Goal: Book appointment/travel/reservation

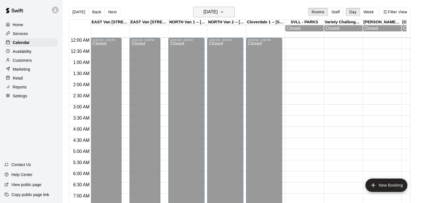
scroll to position [172, 0]
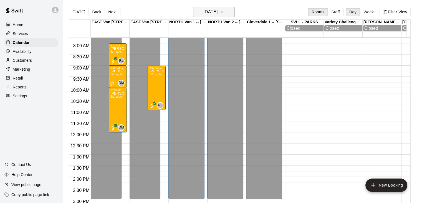
click at [224, 11] on icon "button" at bounding box center [222, 12] width 4 height 7
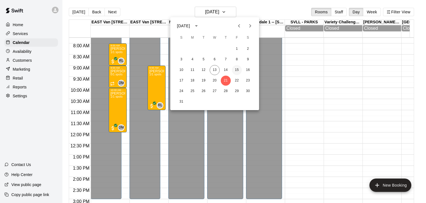
click at [236, 71] on button "15" at bounding box center [237, 70] width 10 height 10
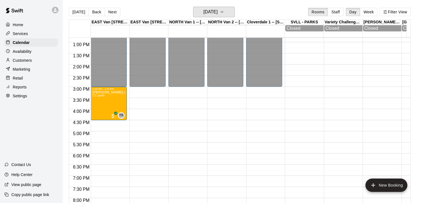
scroll to position [286, 0]
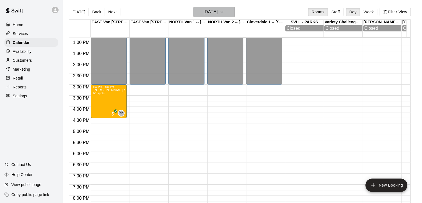
click at [234, 13] on button "[DATE]" at bounding box center [214, 12] width 42 height 11
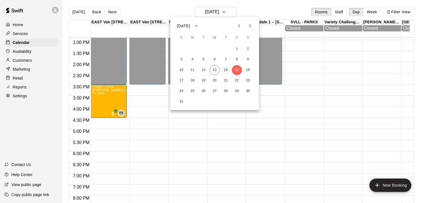
click at [225, 69] on button "14" at bounding box center [226, 70] width 10 height 10
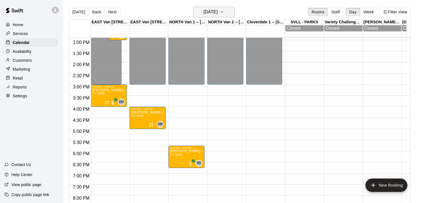
click at [224, 11] on icon "button" at bounding box center [222, 12] width 4 height 7
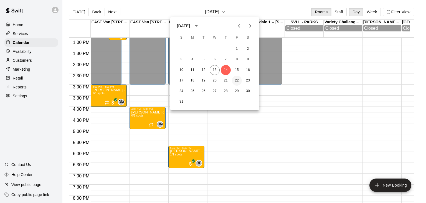
click at [236, 81] on button "22" at bounding box center [237, 80] width 10 height 10
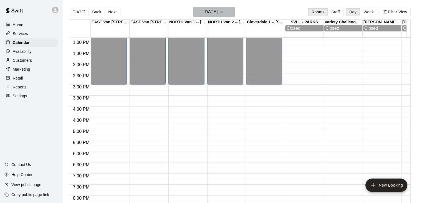
click at [224, 13] on icon "button" at bounding box center [222, 12] width 4 height 7
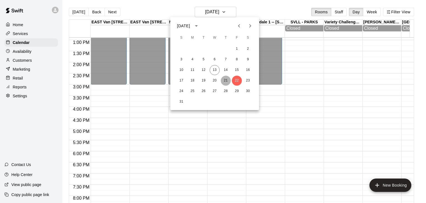
click at [228, 82] on button "21" at bounding box center [226, 80] width 10 height 10
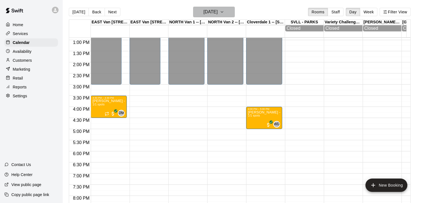
click at [224, 14] on icon "button" at bounding box center [222, 12] width 4 height 7
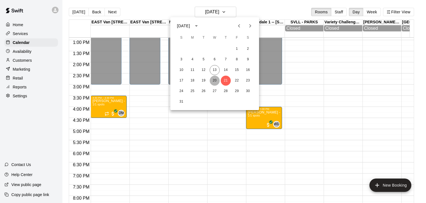
click at [215, 80] on button "20" at bounding box center [215, 80] width 10 height 10
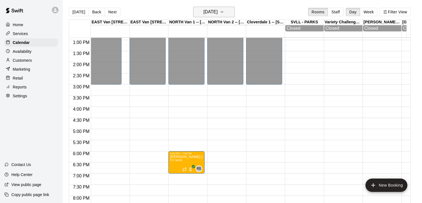
click at [223, 11] on icon "button" at bounding box center [222, 11] width 2 height 1
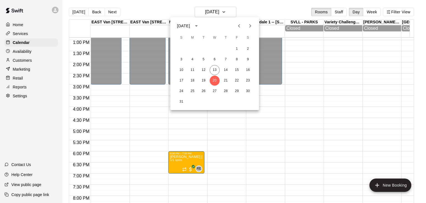
click at [250, 24] on icon "Next month" at bounding box center [250, 25] width 7 height 7
click at [251, 26] on icon "Next month" at bounding box center [250, 25] width 7 height 7
click at [241, 26] on icon "Previous month" at bounding box center [239, 25] width 7 height 7
click at [250, 25] on icon "Next month" at bounding box center [251, 25] width 2 height 3
click at [239, 23] on icon "Previous month" at bounding box center [239, 25] width 7 height 7
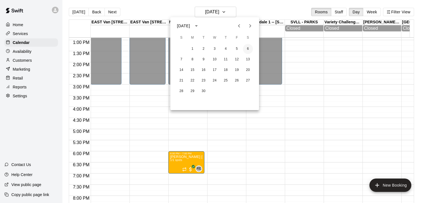
click at [246, 49] on button "6" at bounding box center [248, 49] width 10 height 10
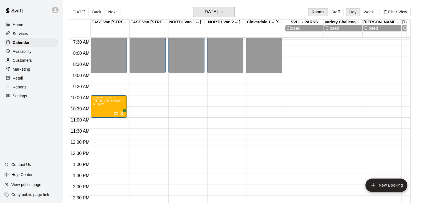
scroll to position [160, 0]
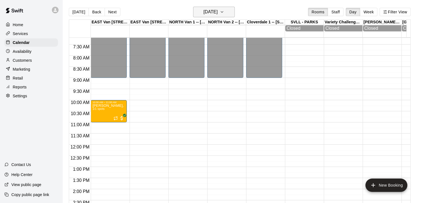
click at [224, 13] on icon "button" at bounding box center [222, 12] width 4 height 7
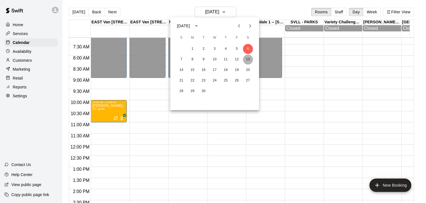
click at [251, 60] on button "13" at bounding box center [248, 59] width 10 height 10
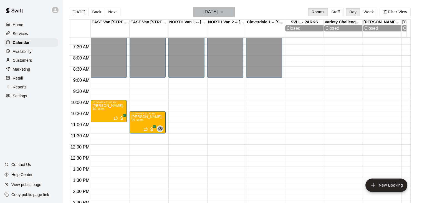
click at [224, 14] on icon "button" at bounding box center [222, 12] width 4 height 7
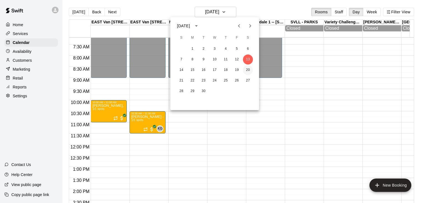
click at [249, 71] on button "20" at bounding box center [248, 70] width 10 height 10
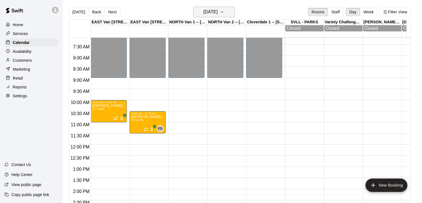
click at [224, 14] on icon "button" at bounding box center [222, 12] width 4 height 7
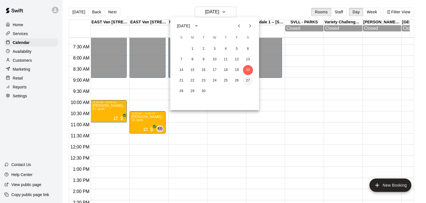
click at [248, 82] on button "27" at bounding box center [248, 80] width 10 height 10
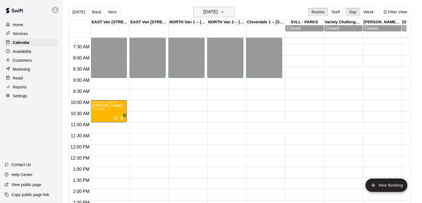
click at [224, 11] on icon "button" at bounding box center [222, 12] width 4 height 7
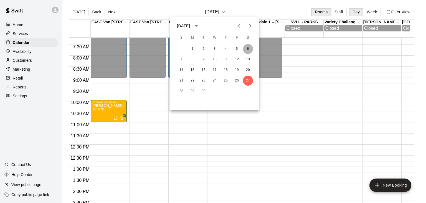
click at [248, 54] on button "6" at bounding box center [248, 49] width 10 height 10
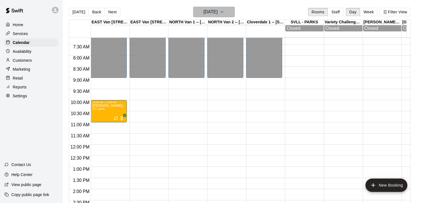
click at [224, 14] on icon "button" at bounding box center [222, 12] width 4 height 7
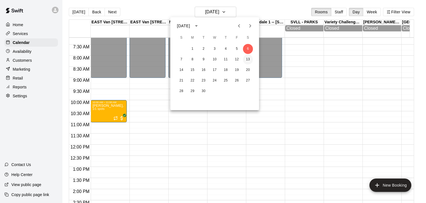
click at [247, 59] on button "13" at bounding box center [248, 59] width 10 height 10
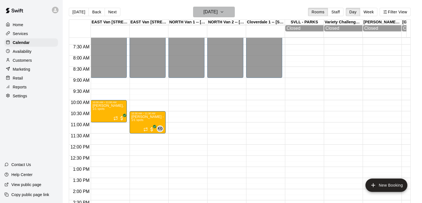
click at [224, 10] on icon "button" at bounding box center [222, 12] width 4 height 7
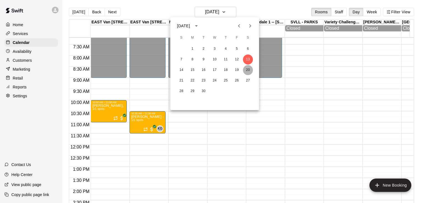
click at [250, 70] on button "20" at bounding box center [248, 70] width 10 height 10
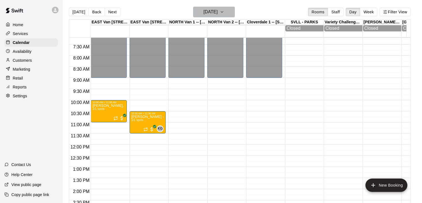
click at [224, 15] on icon "button" at bounding box center [222, 12] width 4 height 7
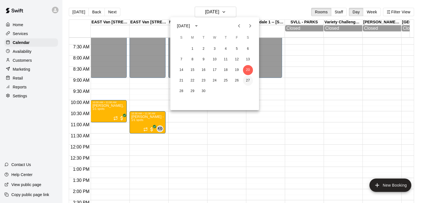
click at [250, 83] on button "27" at bounding box center [248, 80] width 10 height 10
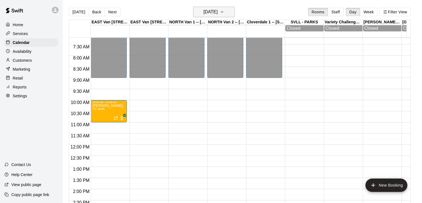
click at [224, 12] on icon "button" at bounding box center [222, 12] width 4 height 7
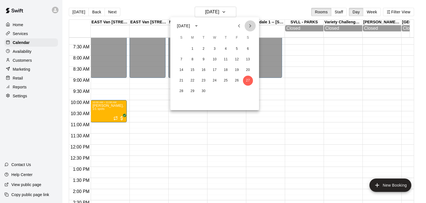
click at [252, 24] on icon "Next month" at bounding box center [250, 25] width 7 height 7
click at [249, 50] on button "4" at bounding box center [248, 49] width 10 height 10
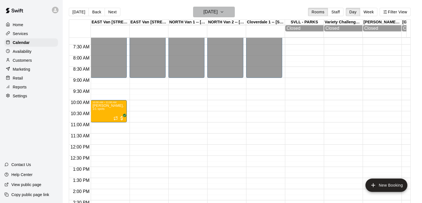
click at [224, 12] on icon "button" at bounding box center [222, 12] width 4 height 7
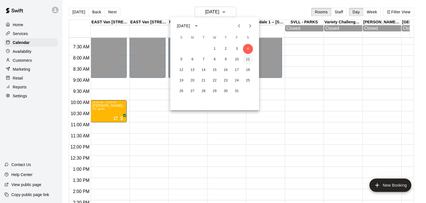
click at [250, 60] on button "11" at bounding box center [248, 59] width 10 height 10
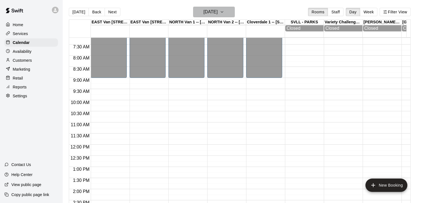
click at [224, 13] on icon "button" at bounding box center [222, 12] width 4 height 7
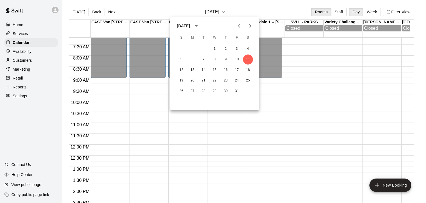
click at [239, 27] on icon "Previous month" at bounding box center [239, 25] width 7 height 7
click at [240, 26] on icon "Previous month" at bounding box center [239, 25] width 7 height 7
click at [247, 80] on button "23" at bounding box center [248, 80] width 10 height 10
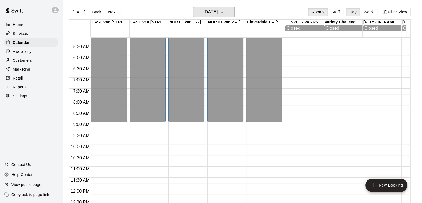
scroll to position [114, 0]
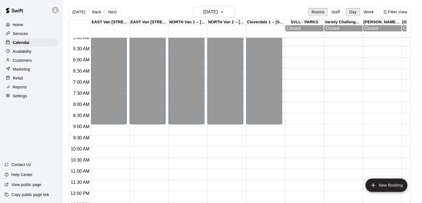
click at [38, 61] on div "Customers" at bounding box center [31, 60] width 54 height 8
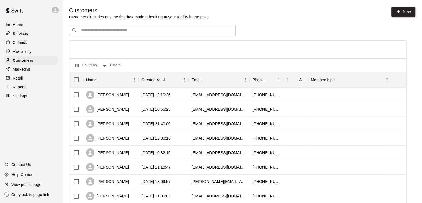
click at [95, 27] on div "​ ​" at bounding box center [152, 30] width 167 height 11
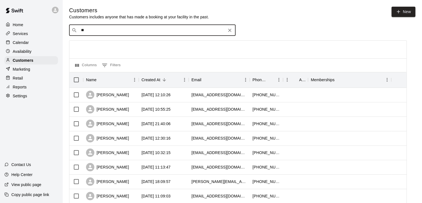
type input "***"
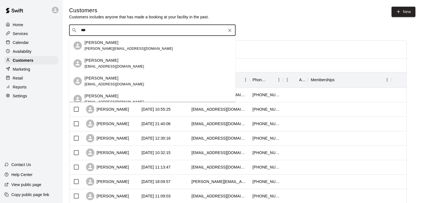
click at [110, 62] on p "[PERSON_NAME]" at bounding box center [102, 60] width 34 height 6
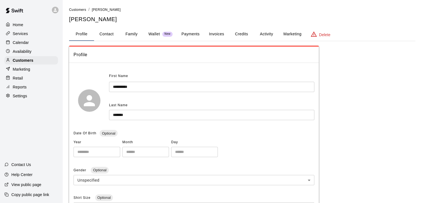
click at [135, 31] on button "Family" at bounding box center [131, 33] width 25 height 13
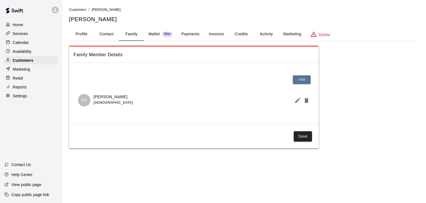
click at [119, 27] on button "Family" at bounding box center [131, 33] width 25 height 13
click at [25, 44] on p "Calendar" at bounding box center [21, 43] width 16 height 6
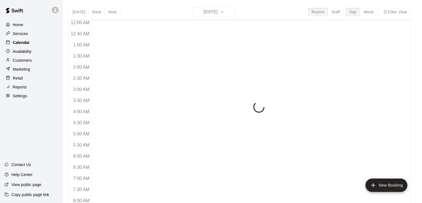
scroll to position [276, 0]
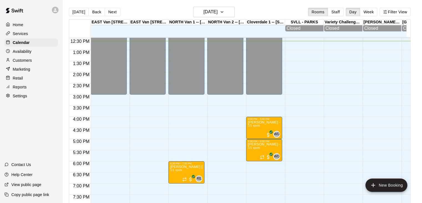
click at [31, 63] on p "Customers" at bounding box center [22, 60] width 19 height 6
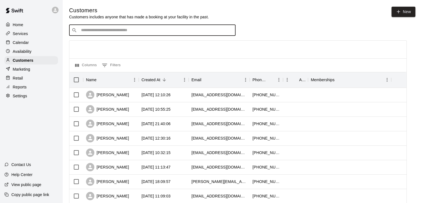
click at [112, 32] on input "Search customers by name or email" at bounding box center [156, 30] width 154 height 6
type input "***"
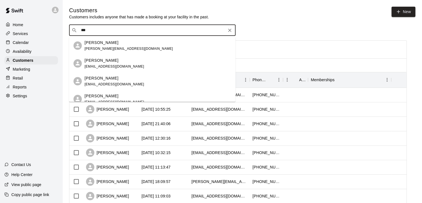
click at [119, 58] on p "[PERSON_NAME]" at bounding box center [102, 60] width 34 height 6
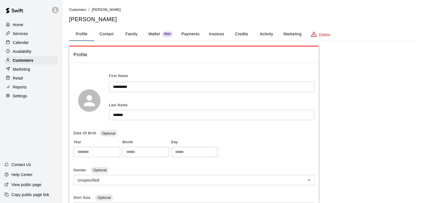
click at [131, 34] on button "Family" at bounding box center [131, 33] width 25 height 13
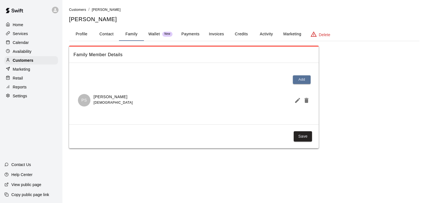
click at [32, 42] on div "Calendar" at bounding box center [31, 42] width 54 height 8
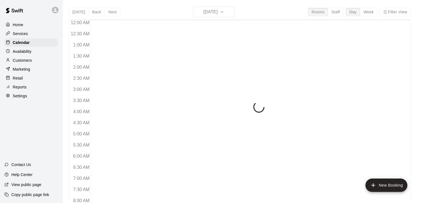
scroll to position [282, 0]
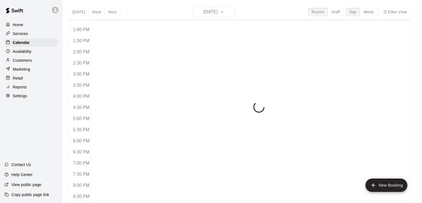
click at [33, 60] on div "Customers" at bounding box center [31, 60] width 54 height 8
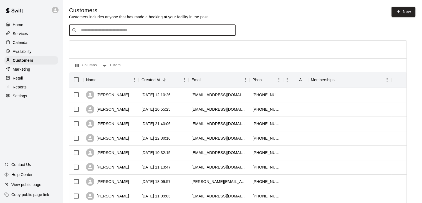
click at [113, 29] on input "Search customers by name or email" at bounding box center [156, 30] width 154 height 6
type input "******"
click at [113, 41] on div "[PERSON_NAME]" at bounding box center [115, 43] width 60 height 6
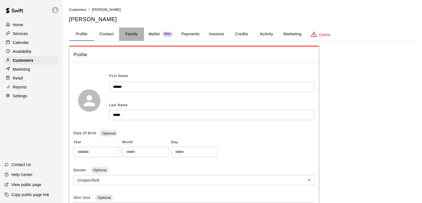
click at [133, 32] on button "Family" at bounding box center [131, 33] width 25 height 13
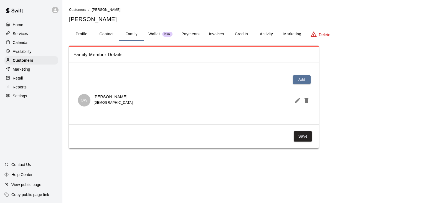
click at [32, 44] on div "Calendar" at bounding box center [31, 42] width 54 height 8
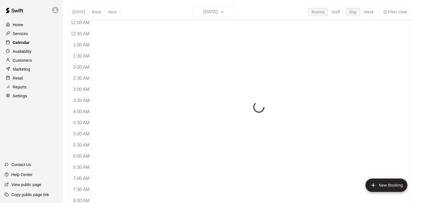
scroll to position [291, 0]
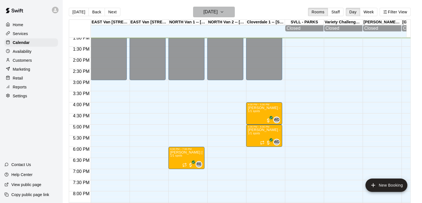
click at [224, 11] on icon "button" at bounding box center [222, 12] width 4 height 7
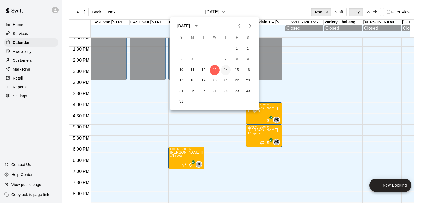
click at [226, 71] on button "14" at bounding box center [226, 70] width 10 height 10
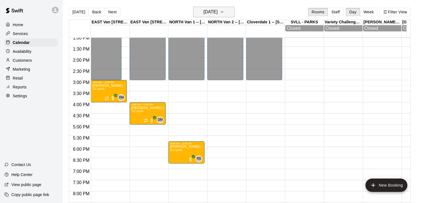
click at [224, 11] on icon "button" at bounding box center [222, 12] width 4 height 7
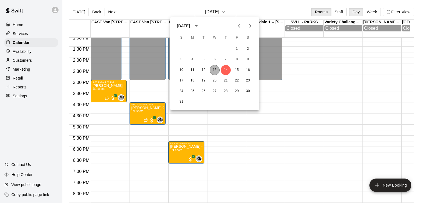
click at [217, 70] on button "13" at bounding box center [215, 70] width 10 height 10
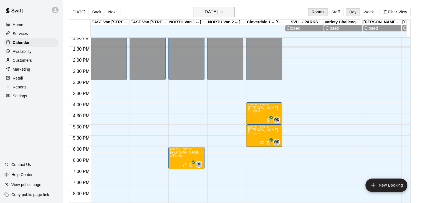
click at [224, 12] on icon "button" at bounding box center [222, 12] width 4 height 7
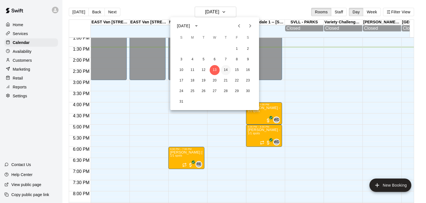
click at [225, 69] on button "14" at bounding box center [226, 70] width 10 height 10
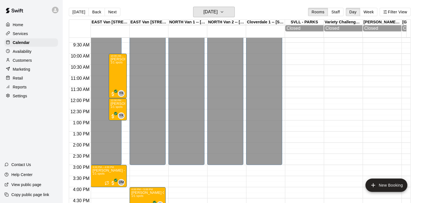
scroll to position [209, 0]
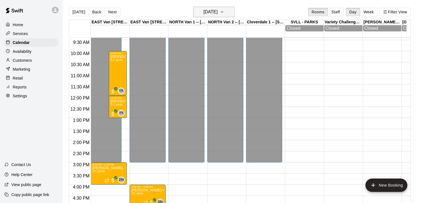
click at [224, 11] on icon "button" at bounding box center [222, 12] width 4 height 7
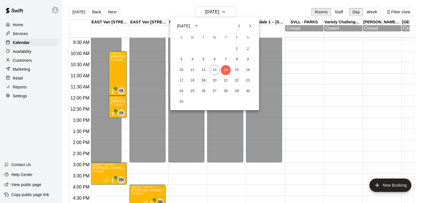
click at [203, 80] on button "19" at bounding box center [204, 80] width 10 height 10
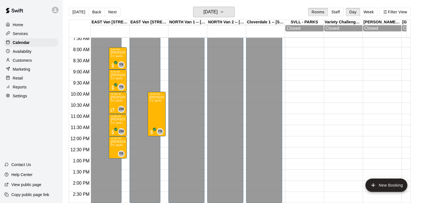
scroll to position [167, 0]
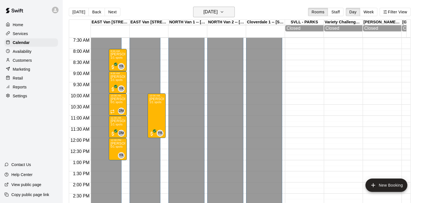
click at [224, 11] on icon "button" at bounding box center [222, 12] width 4 height 7
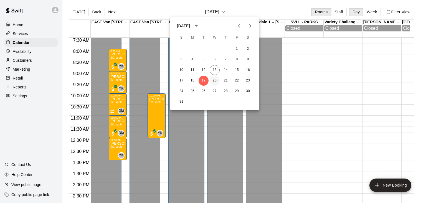
click at [213, 80] on button "20" at bounding box center [215, 80] width 10 height 10
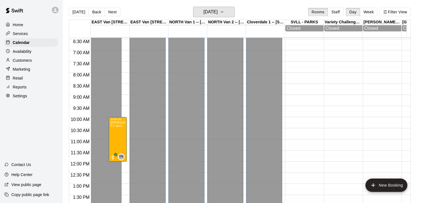
scroll to position [142, 0]
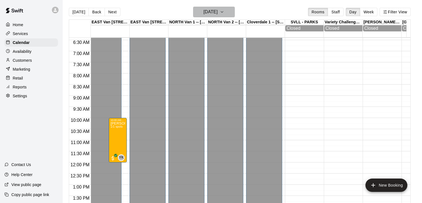
click at [224, 12] on icon "button" at bounding box center [222, 12] width 4 height 7
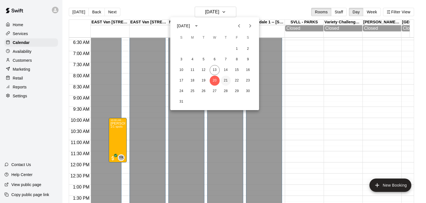
click at [226, 80] on button "21" at bounding box center [226, 80] width 10 height 10
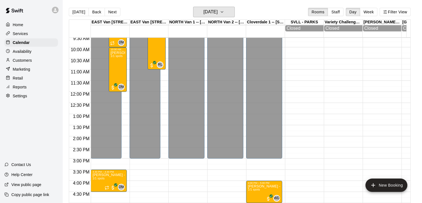
scroll to position [214, 0]
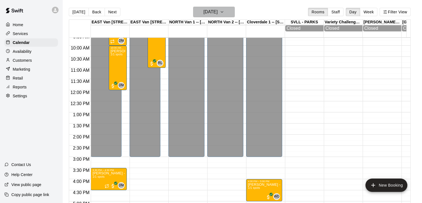
click at [224, 12] on icon "button" at bounding box center [222, 12] width 4 height 7
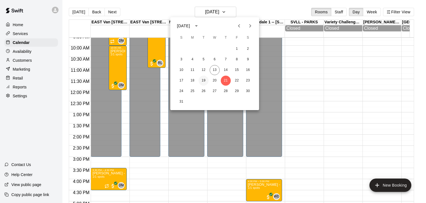
click at [204, 81] on button "19" at bounding box center [204, 80] width 10 height 10
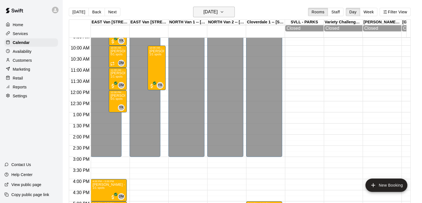
click at [224, 12] on icon "button" at bounding box center [222, 12] width 4 height 7
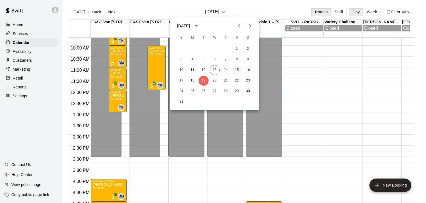
click at [237, 68] on button "15" at bounding box center [237, 70] width 10 height 10
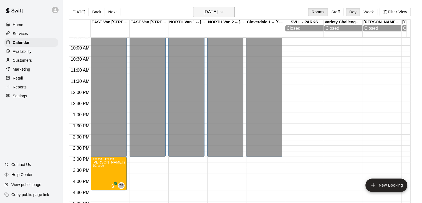
click at [224, 9] on icon "button" at bounding box center [222, 12] width 4 height 7
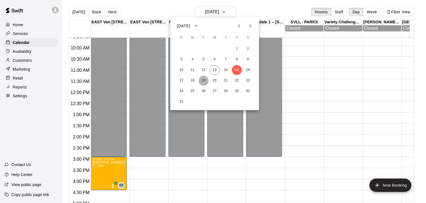
click at [205, 78] on button "19" at bounding box center [204, 80] width 10 height 10
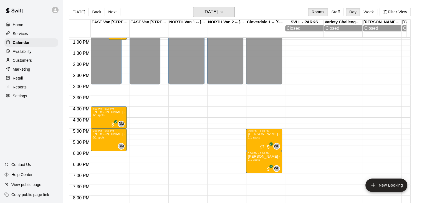
scroll to position [288, 0]
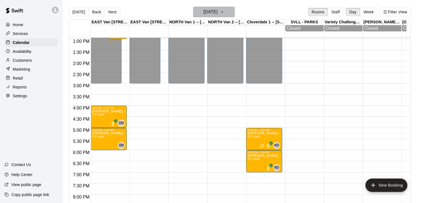
click at [224, 11] on icon "button" at bounding box center [222, 12] width 4 height 7
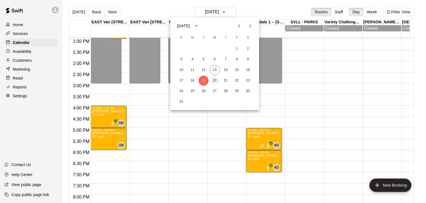
click at [215, 80] on button "20" at bounding box center [215, 80] width 10 height 10
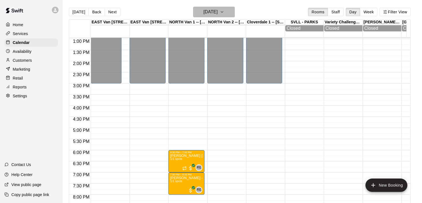
click at [224, 12] on icon "button" at bounding box center [222, 12] width 4 height 7
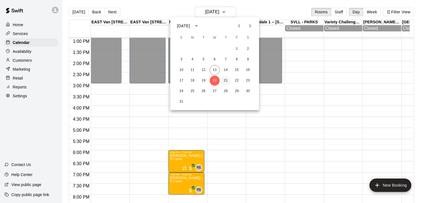
click at [226, 81] on button "21" at bounding box center [226, 80] width 10 height 10
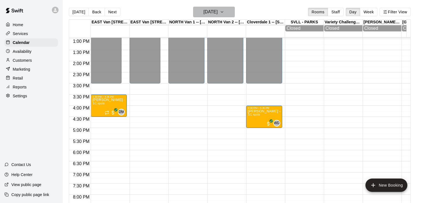
click at [224, 12] on icon "button" at bounding box center [222, 12] width 4 height 7
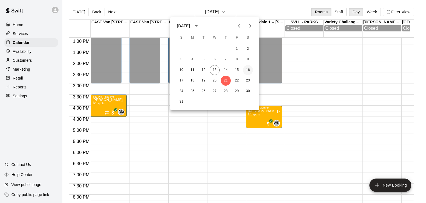
click at [248, 70] on button "16" at bounding box center [248, 70] width 10 height 10
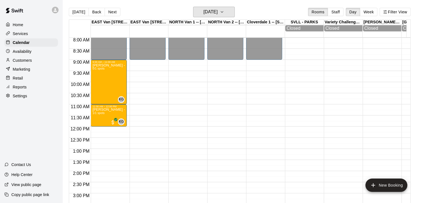
scroll to position [181, 0]
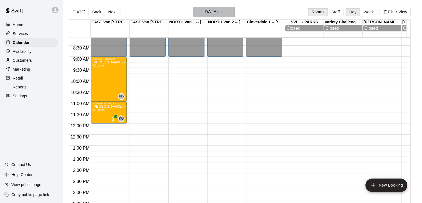
click at [223, 12] on icon "button" at bounding box center [222, 11] width 2 height 1
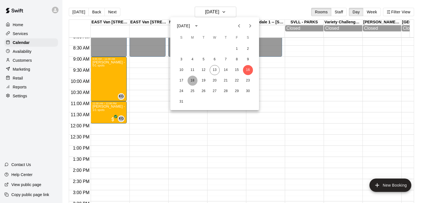
click at [191, 80] on button "18" at bounding box center [193, 80] width 10 height 10
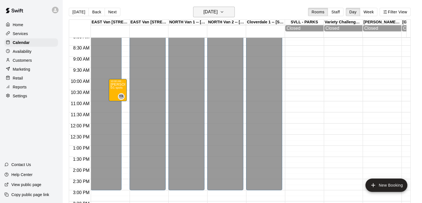
click at [234, 12] on button "[DATE]" at bounding box center [214, 12] width 42 height 11
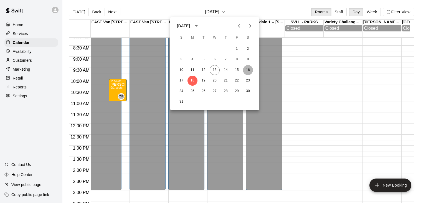
click at [248, 69] on button "16" at bounding box center [248, 70] width 10 height 10
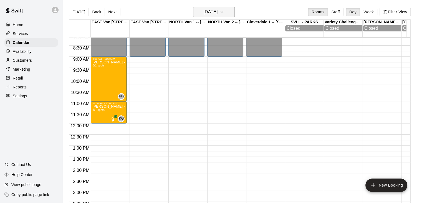
click at [224, 12] on icon "button" at bounding box center [222, 12] width 4 height 7
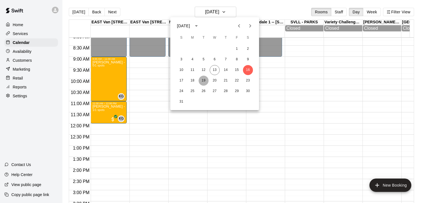
click at [202, 80] on button "19" at bounding box center [204, 80] width 10 height 10
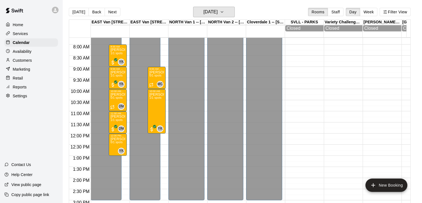
scroll to position [170, 0]
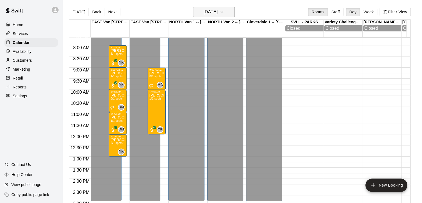
click at [224, 11] on icon "button" at bounding box center [222, 12] width 4 height 7
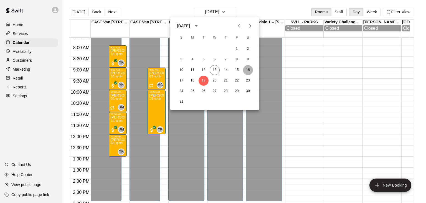
click at [248, 71] on button "16" at bounding box center [248, 70] width 10 height 10
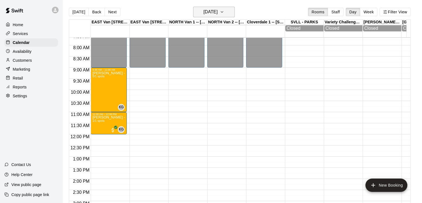
click at [224, 12] on icon "button" at bounding box center [222, 12] width 4 height 7
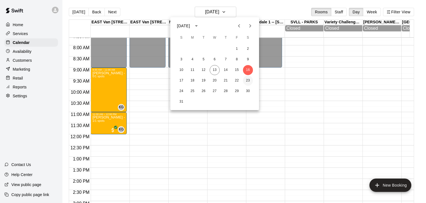
click at [247, 82] on button "23" at bounding box center [248, 80] width 10 height 10
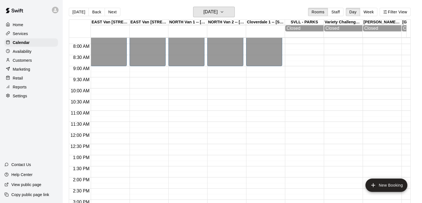
scroll to position [175, 0]
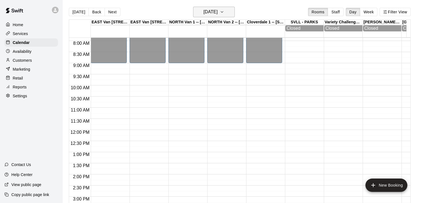
click at [224, 12] on icon "button" at bounding box center [222, 12] width 4 height 7
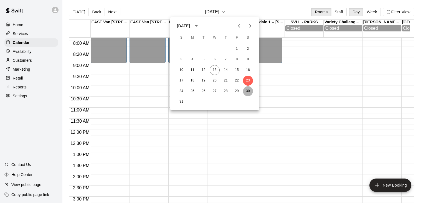
click at [250, 94] on button "30" at bounding box center [248, 91] width 10 height 10
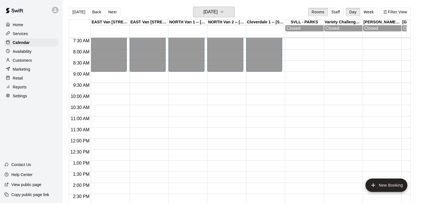
scroll to position [164, 0]
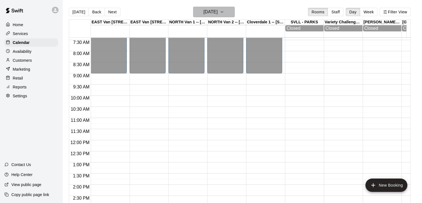
click at [230, 11] on button "[DATE]" at bounding box center [214, 12] width 42 height 11
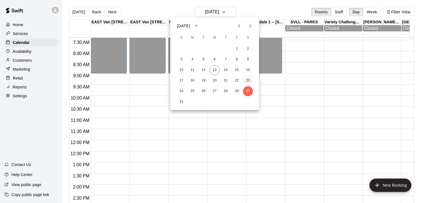
click at [251, 77] on button "23" at bounding box center [248, 80] width 10 height 10
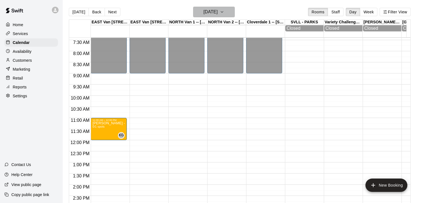
click at [224, 10] on icon "button" at bounding box center [222, 12] width 4 height 7
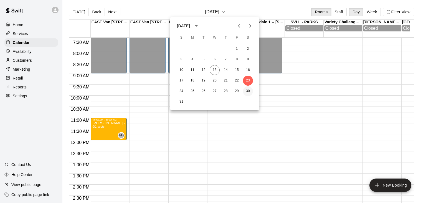
click at [248, 92] on button "30" at bounding box center [248, 91] width 10 height 10
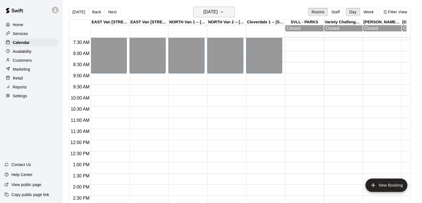
click at [224, 11] on icon "button" at bounding box center [222, 12] width 4 height 7
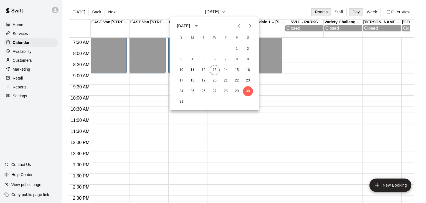
click at [249, 29] on button "Next month" at bounding box center [250, 25] width 11 height 11
click at [247, 50] on button "6" at bounding box center [248, 49] width 10 height 10
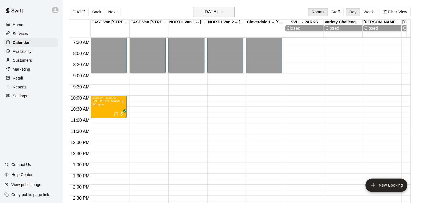
click at [224, 13] on icon "button" at bounding box center [222, 12] width 4 height 7
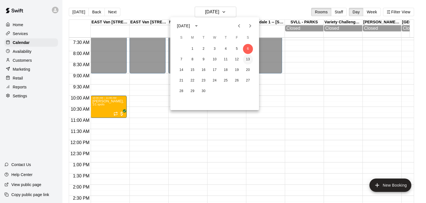
click at [249, 59] on button "13" at bounding box center [248, 59] width 10 height 10
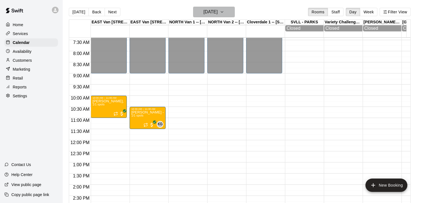
click at [235, 10] on button "[DATE]" at bounding box center [214, 12] width 42 height 11
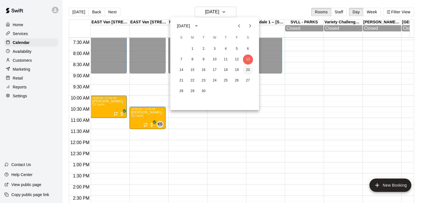
click at [248, 69] on button "20" at bounding box center [248, 70] width 10 height 10
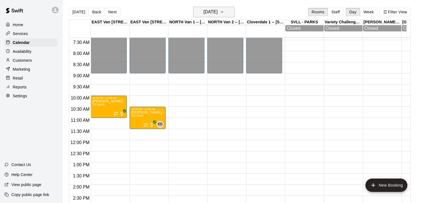
click at [224, 12] on icon "button" at bounding box center [222, 12] width 4 height 7
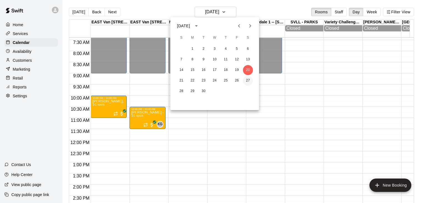
click at [248, 77] on button "27" at bounding box center [248, 80] width 10 height 10
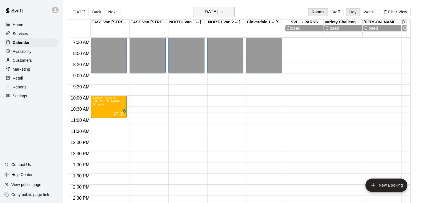
click at [224, 13] on icon "button" at bounding box center [222, 12] width 4 height 7
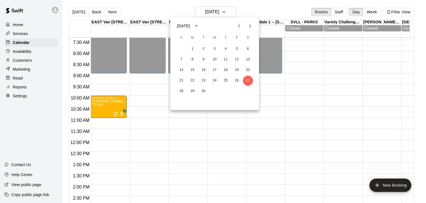
click at [248, 24] on icon "Next month" at bounding box center [250, 25] width 7 height 7
click at [247, 49] on button "4" at bounding box center [248, 49] width 10 height 10
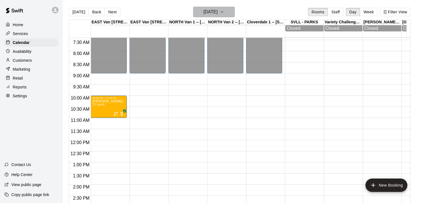
click at [224, 11] on icon "button" at bounding box center [222, 12] width 4 height 7
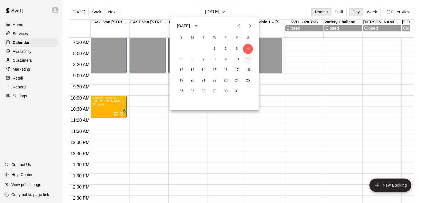
click at [249, 58] on button "11" at bounding box center [248, 59] width 10 height 10
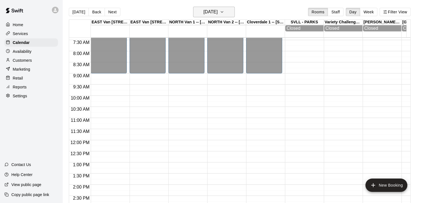
click at [224, 11] on icon "button" at bounding box center [222, 12] width 4 height 7
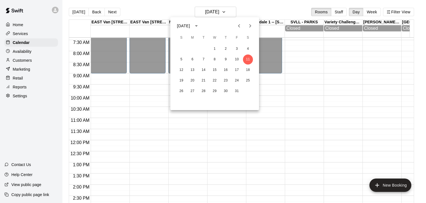
click at [240, 27] on icon "Previous month" at bounding box center [239, 25] width 7 height 7
click at [249, 28] on icon "Next month" at bounding box center [250, 25] width 7 height 7
click at [237, 25] on icon "Previous month" at bounding box center [239, 25] width 7 height 7
click at [237, 72] on button "15" at bounding box center [237, 70] width 10 height 10
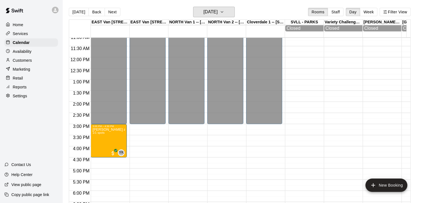
scroll to position [244, 0]
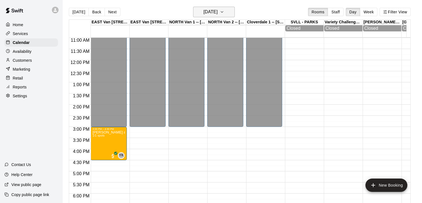
click at [233, 9] on button "[DATE]" at bounding box center [214, 12] width 42 height 11
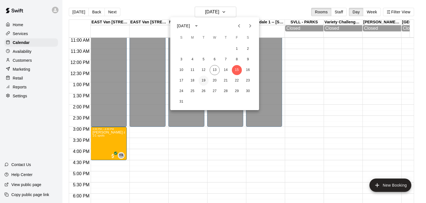
click at [201, 79] on button "19" at bounding box center [204, 80] width 10 height 10
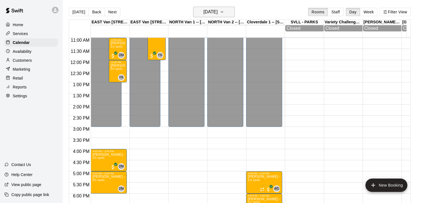
click at [229, 10] on button "[DATE]" at bounding box center [214, 12] width 42 height 11
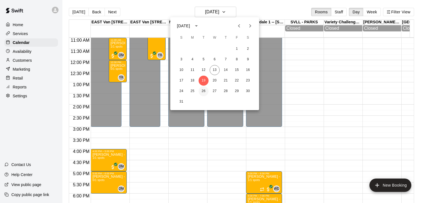
click at [205, 90] on button "26" at bounding box center [204, 91] width 10 height 10
